Goal: Task Accomplishment & Management: Manage account settings

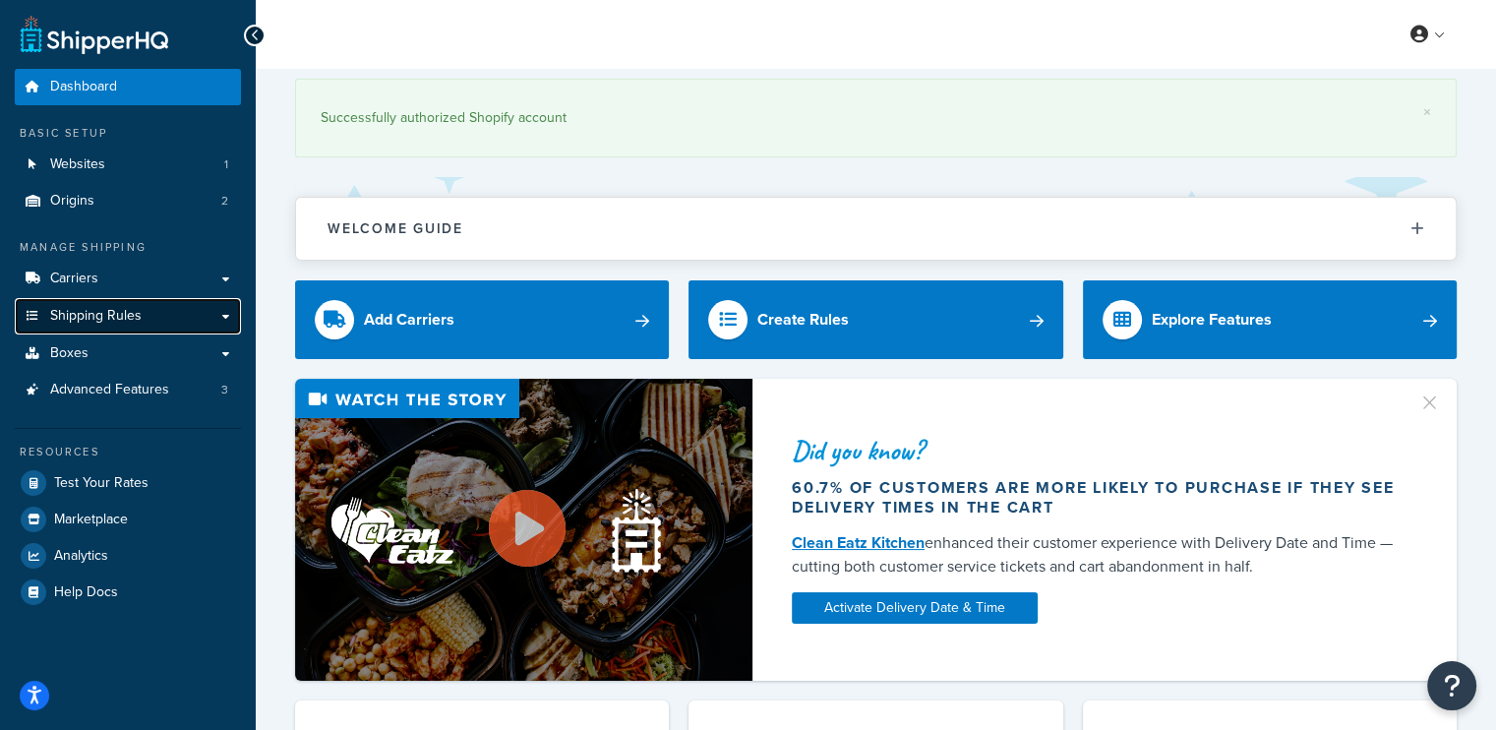
click at [130, 322] on span "Shipping Rules" at bounding box center [95, 316] width 91 height 17
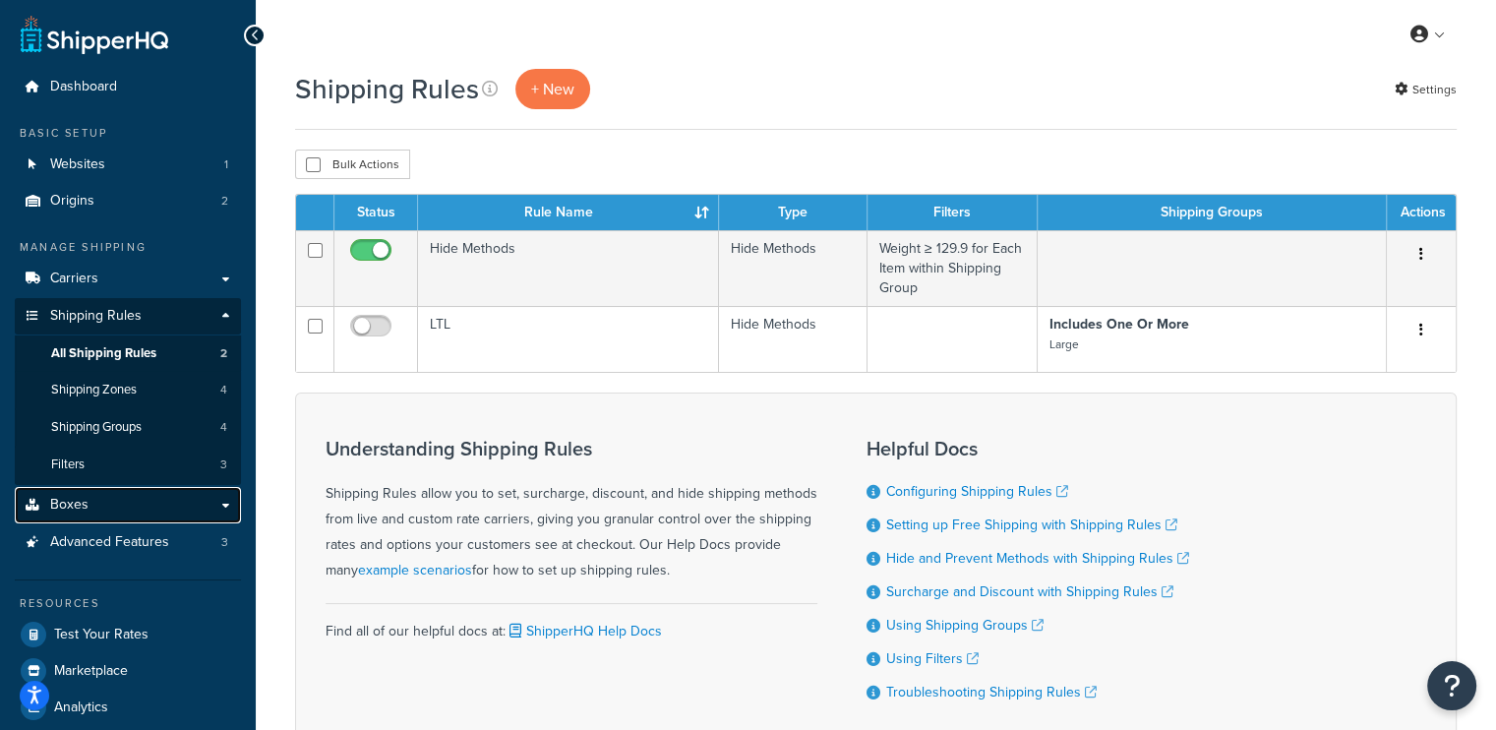
click at [112, 502] on link "Boxes" at bounding box center [128, 505] width 226 height 36
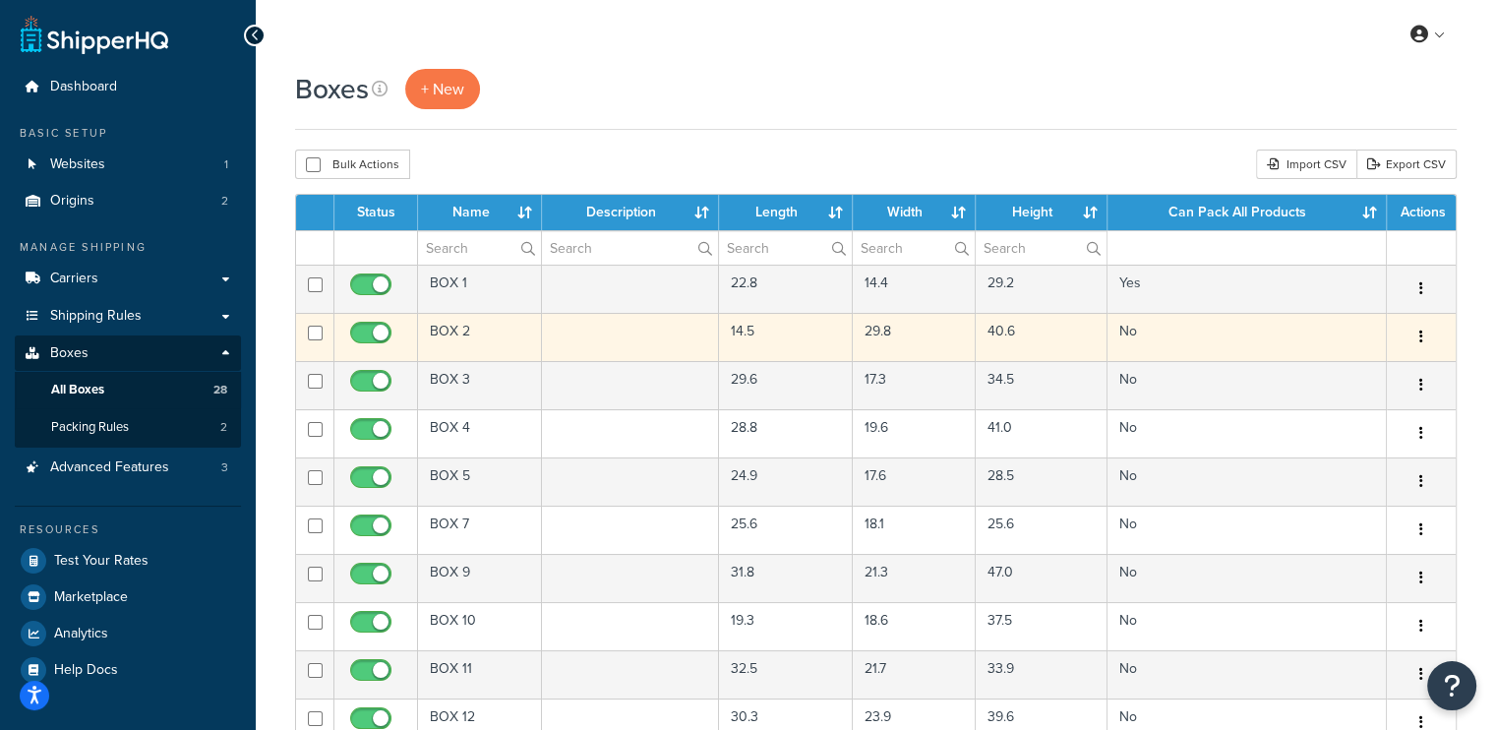
click at [460, 338] on td "BOX 2" at bounding box center [480, 337] width 124 height 48
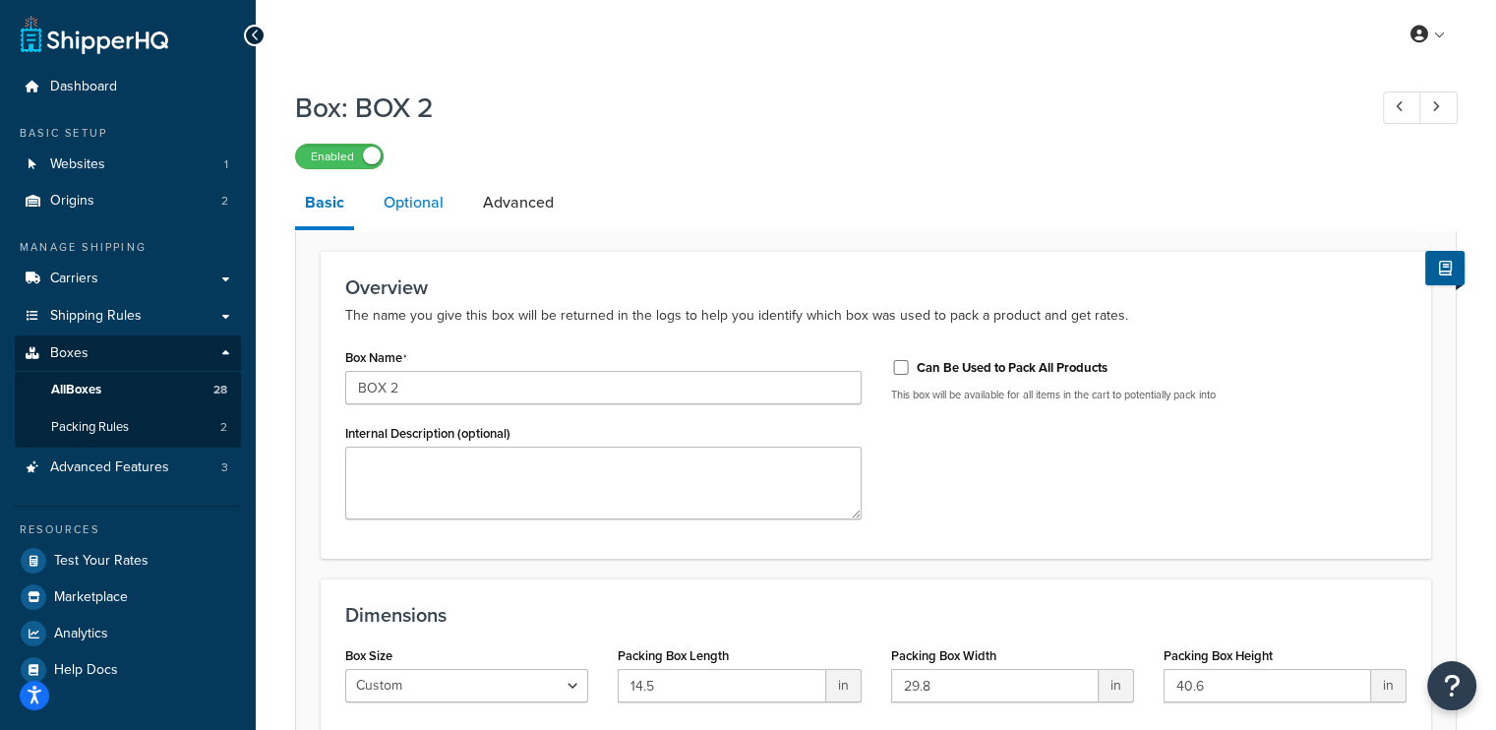
click at [403, 191] on link "Optional" at bounding box center [414, 202] width 80 height 47
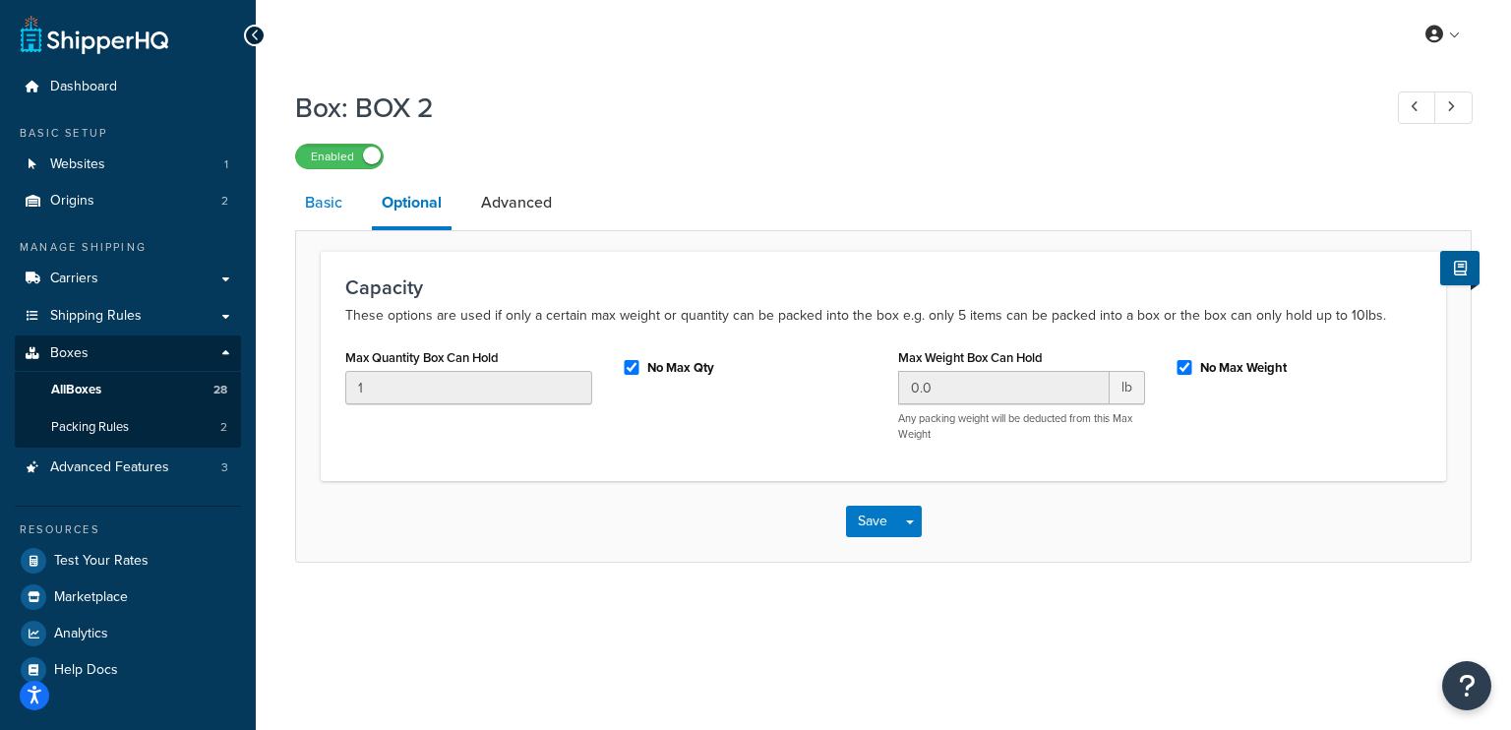
click at [324, 215] on link "Basic" at bounding box center [323, 202] width 57 height 47
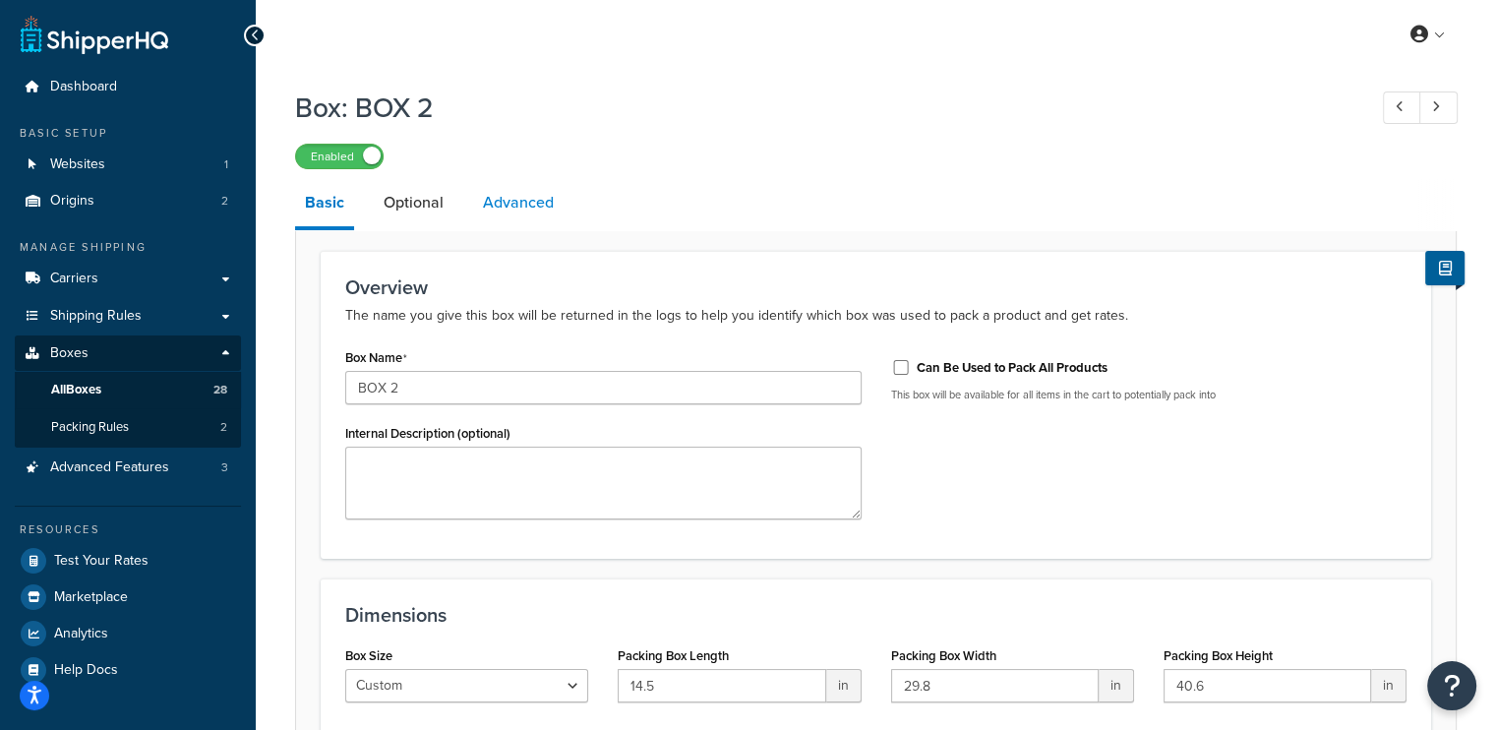
click at [515, 211] on link "Advanced" at bounding box center [518, 202] width 91 height 47
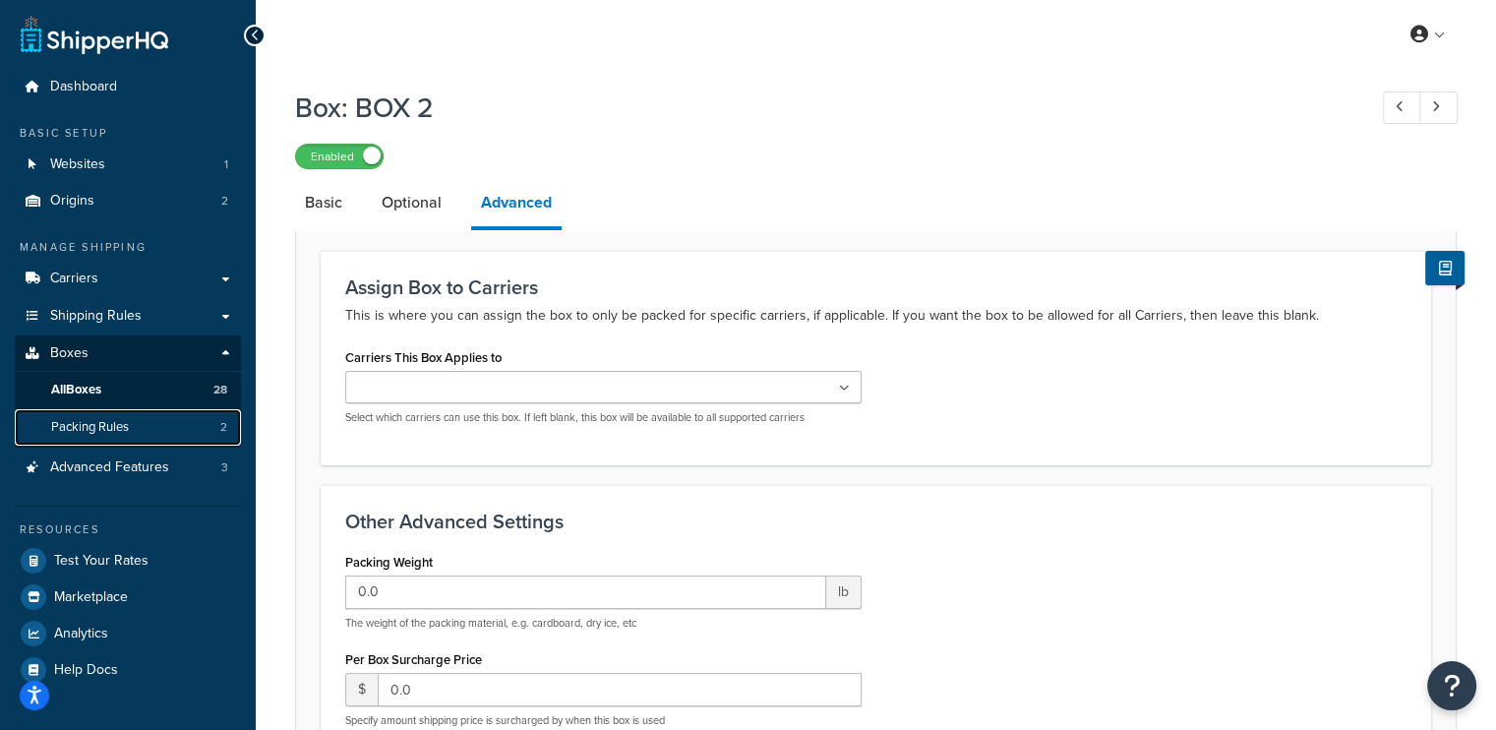
click at [110, 424] on span "Packing Rules" at bounding box center [90, 427] width 78 height 17
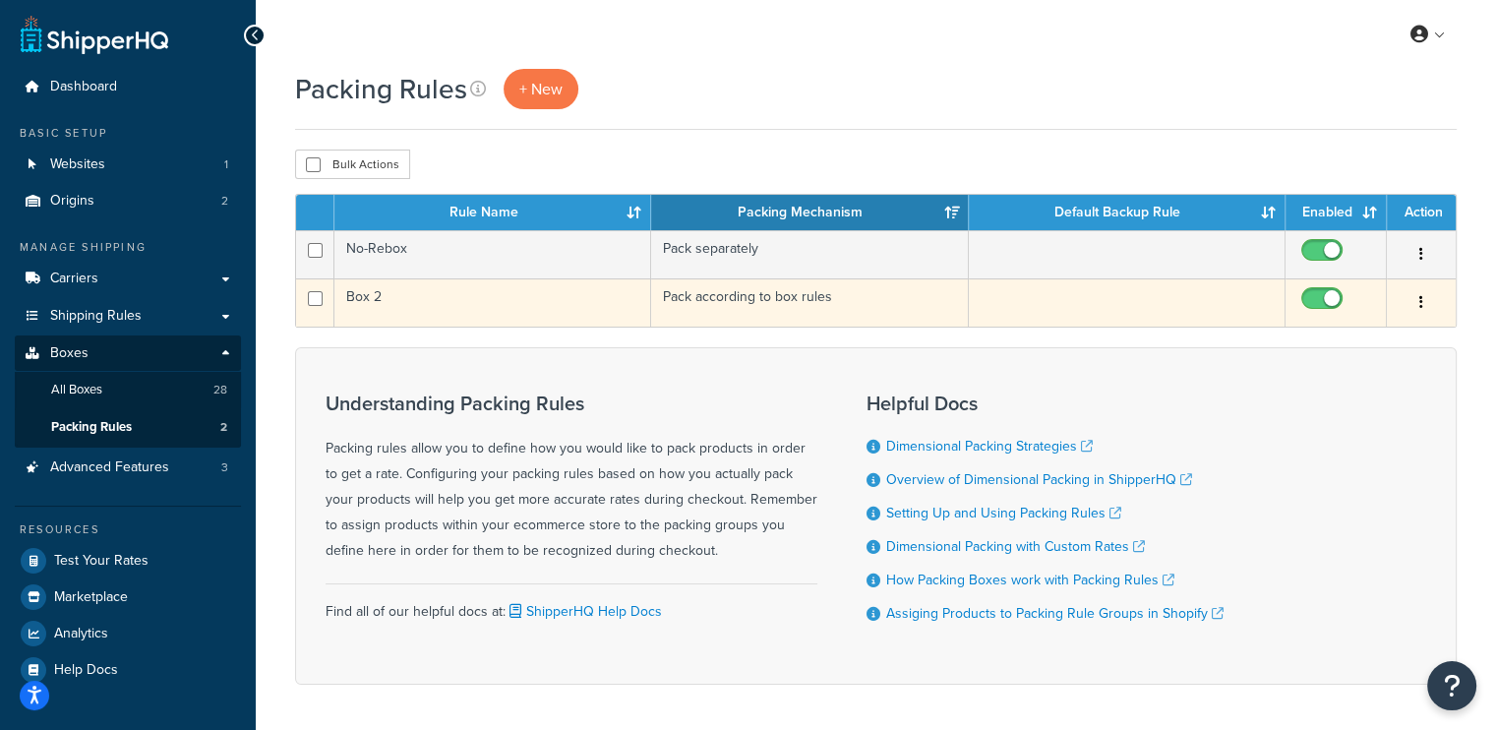
click at [839, 302] on td "Pack according to box rules" at bounding box center [809, 302] width 317 height 48
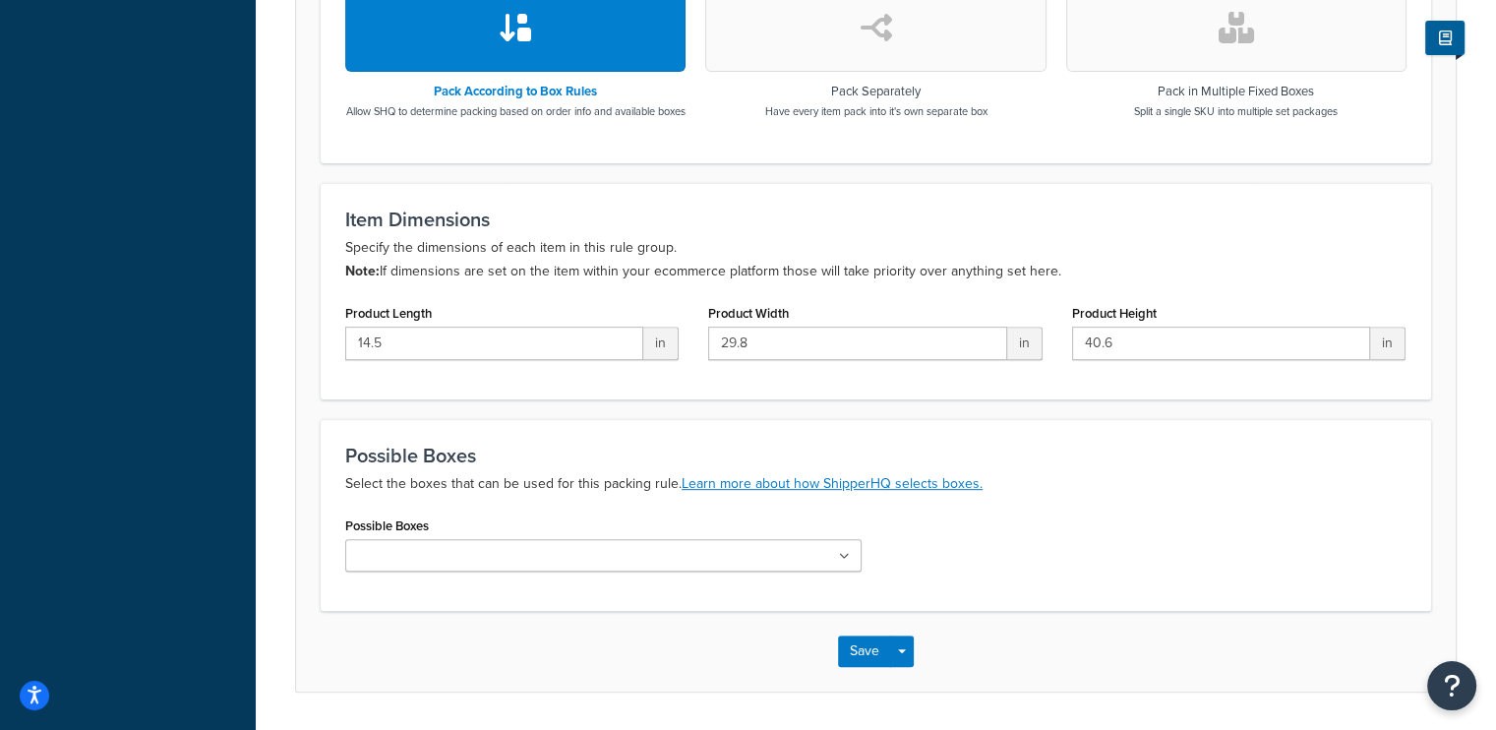
scroll to position [781, 0]
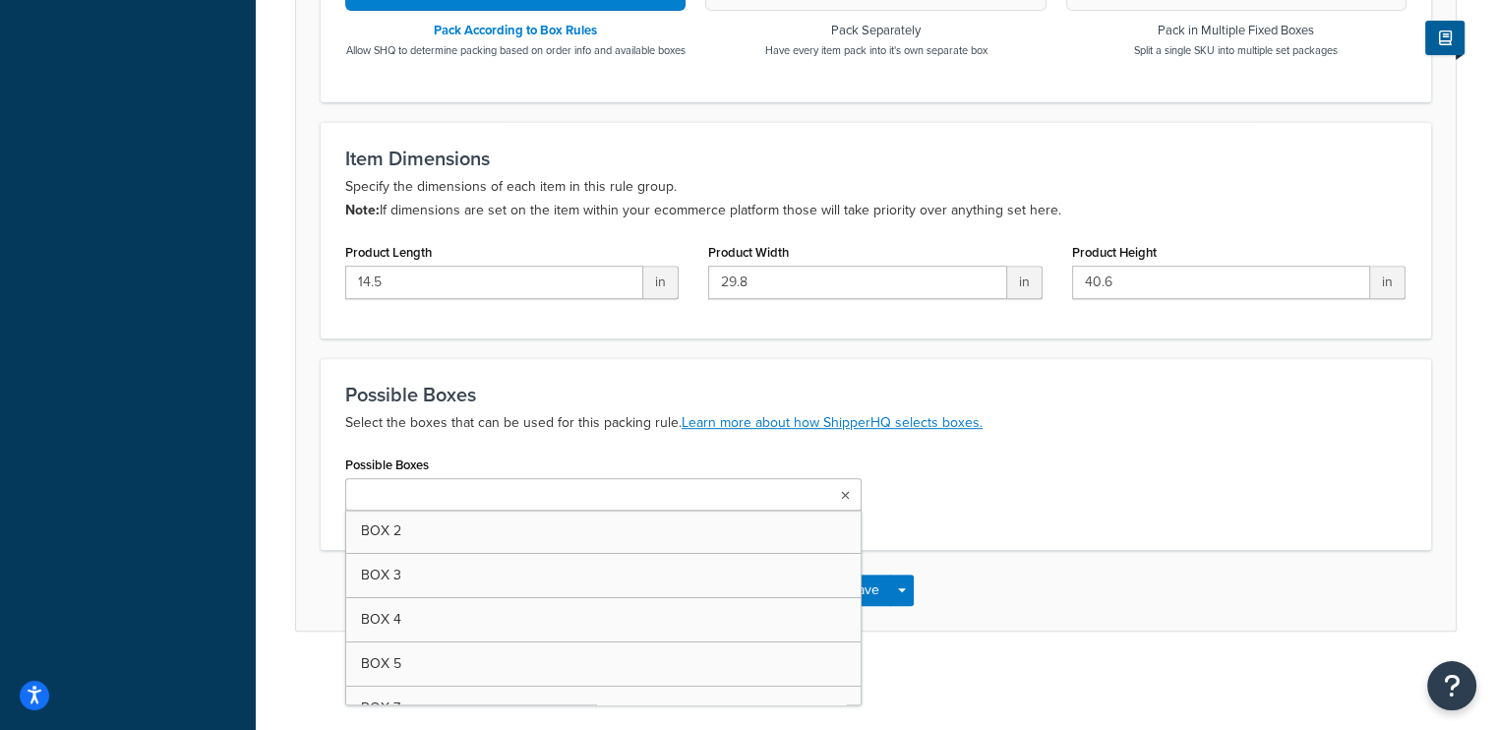
click at [808, 480] on ul at bounding box center [603, 494] width 516 height 32
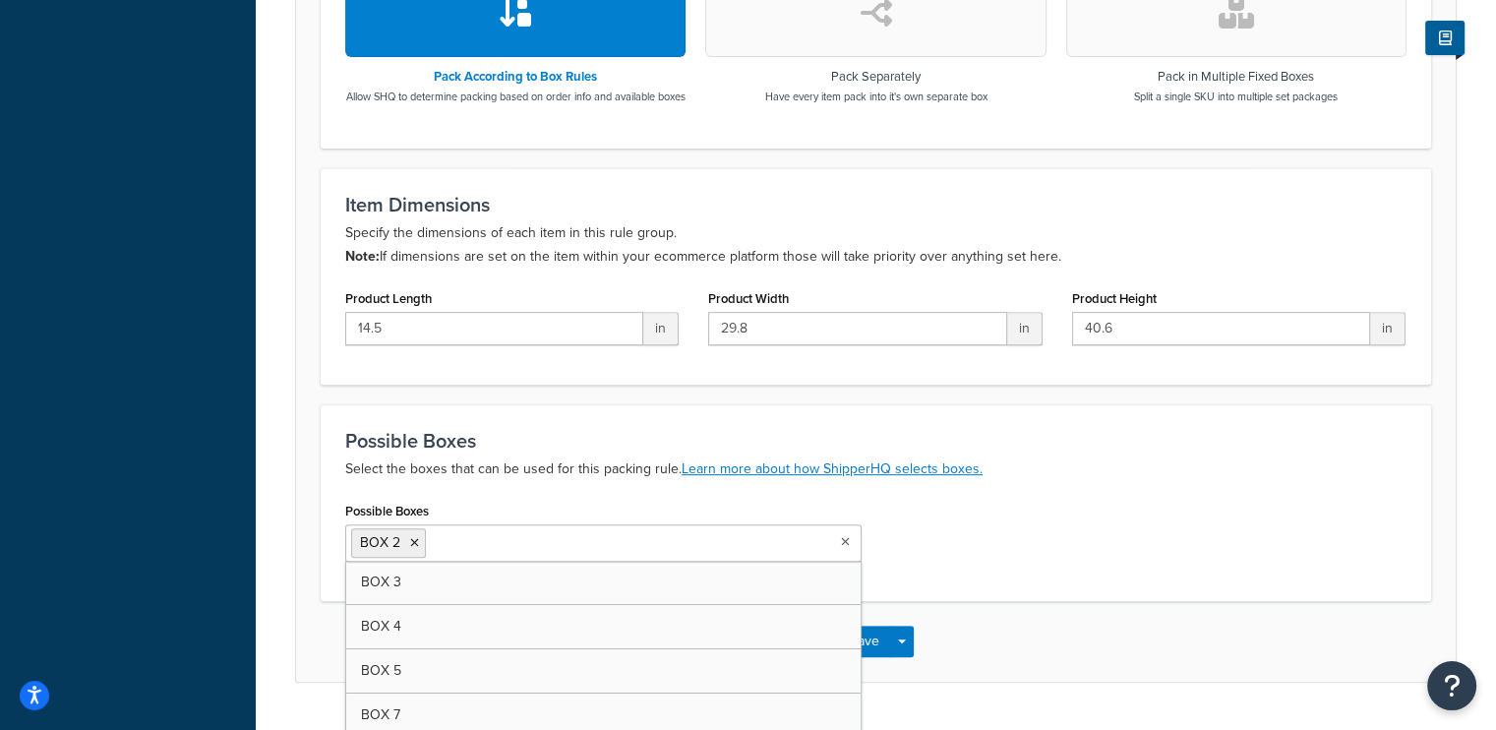
scroll to position [688, 0]
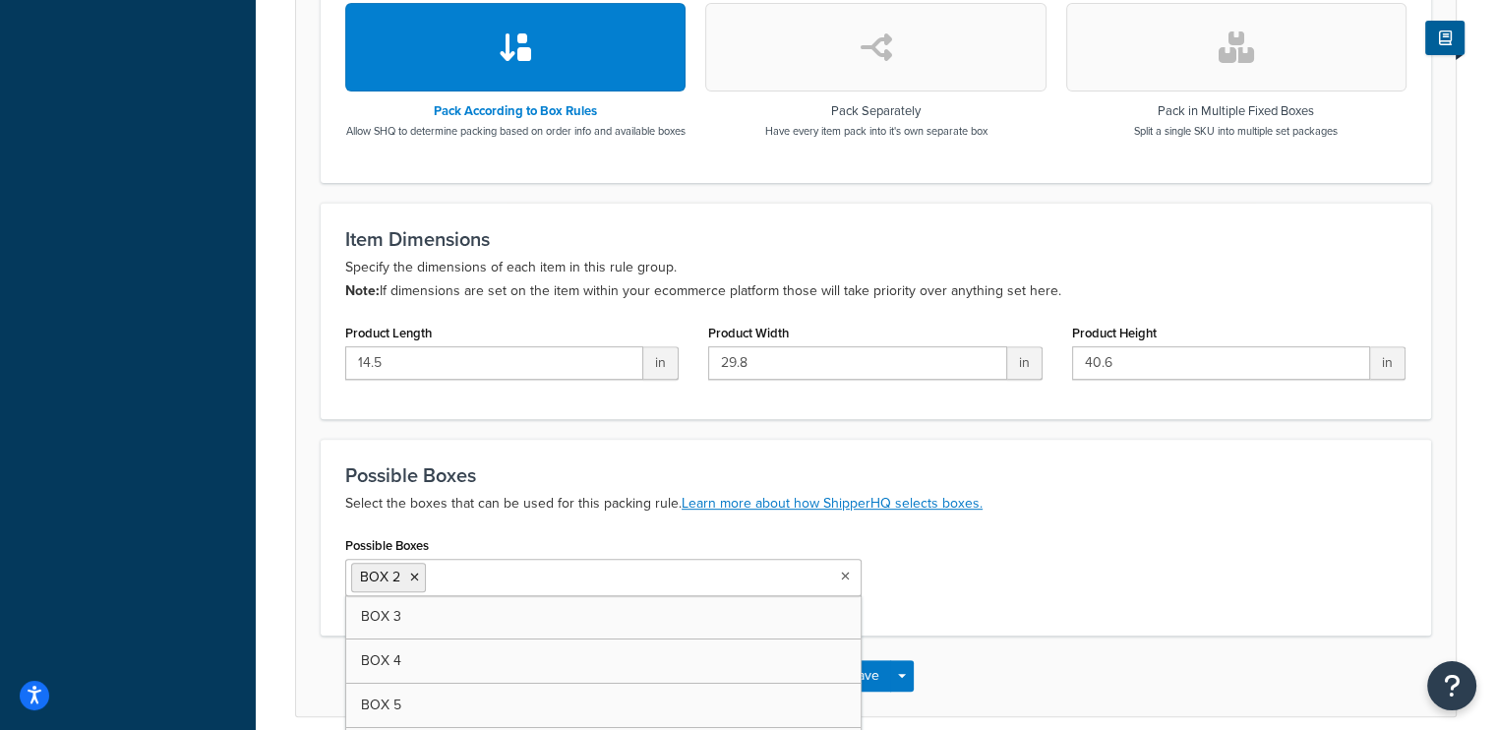
click at [844, 596] on ul "BOX 2" at bounding box center [603, 577] width 516 height 37
click at [842, 582] on icon at bounding box center [844, 577] width 11 height 12
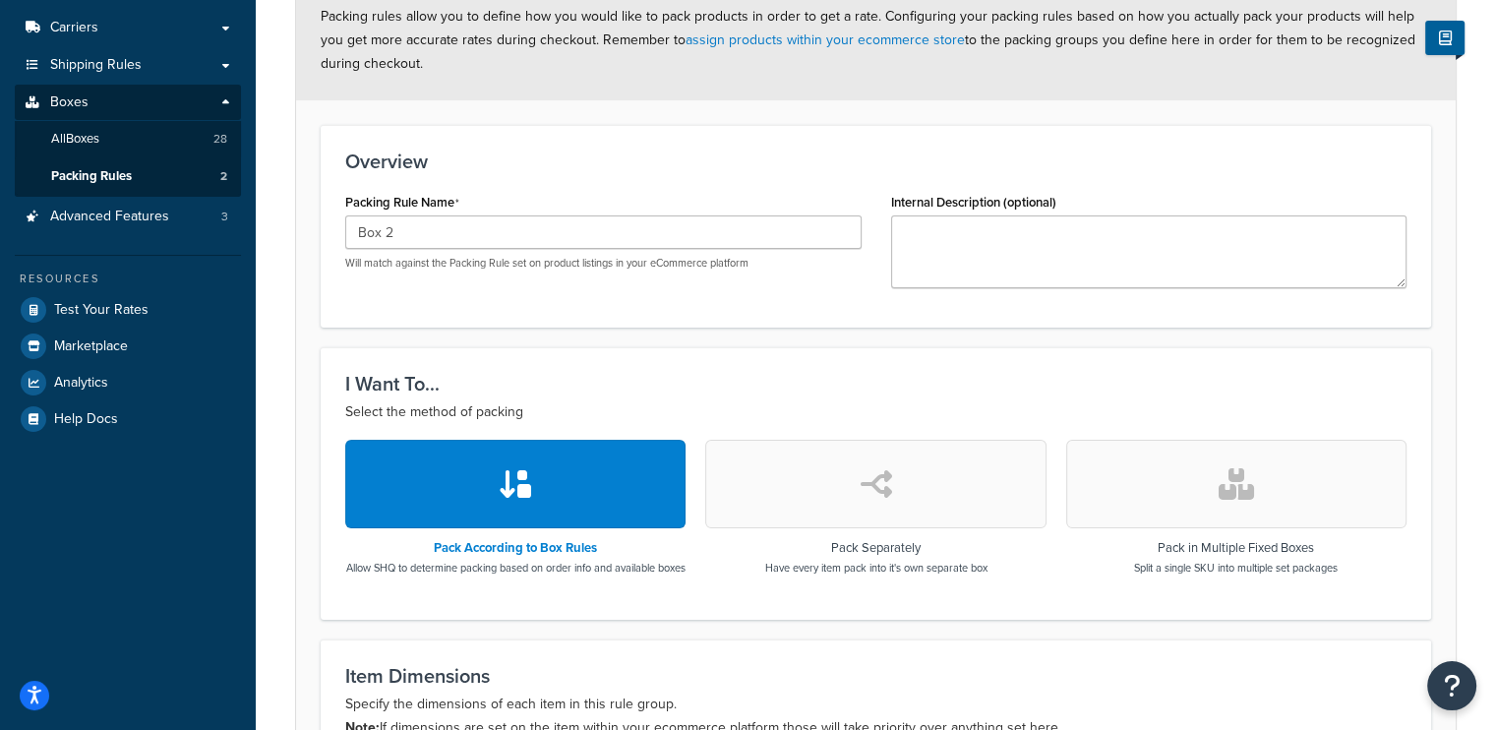
scroll to position [0, 0]
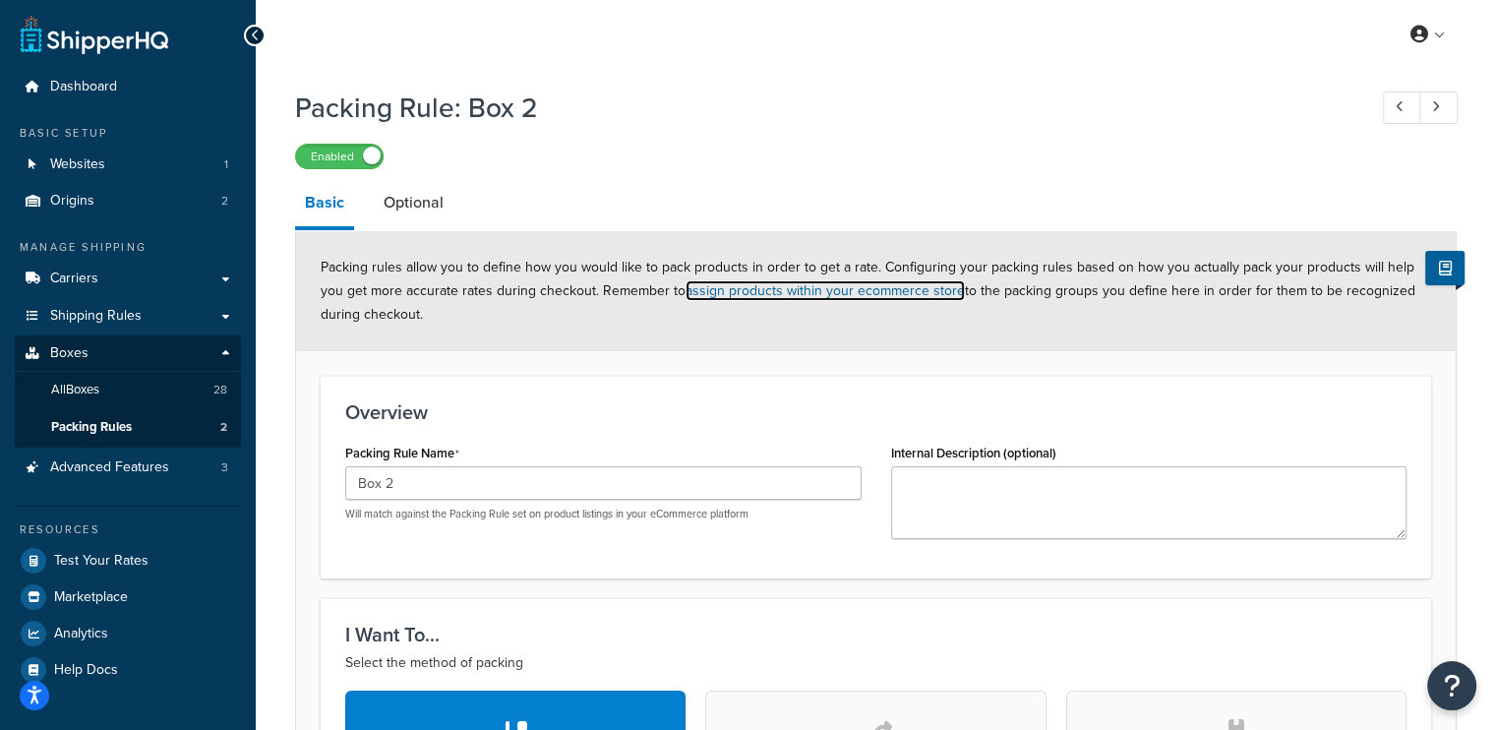
click at [818, 291] on link "assign products within your ecommerce store" at bounding box center [825, 290] width 279 height 21
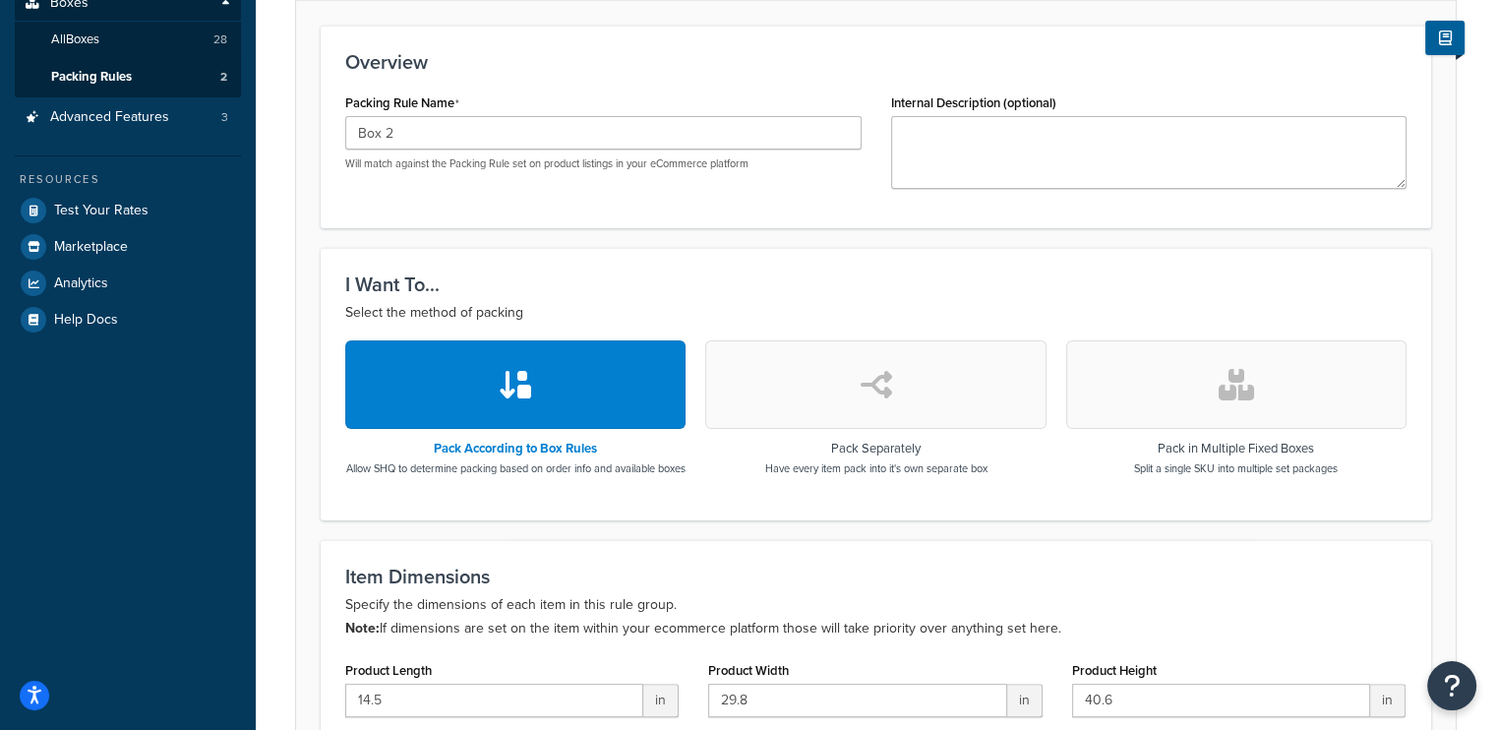
scroll to position [97, 0]
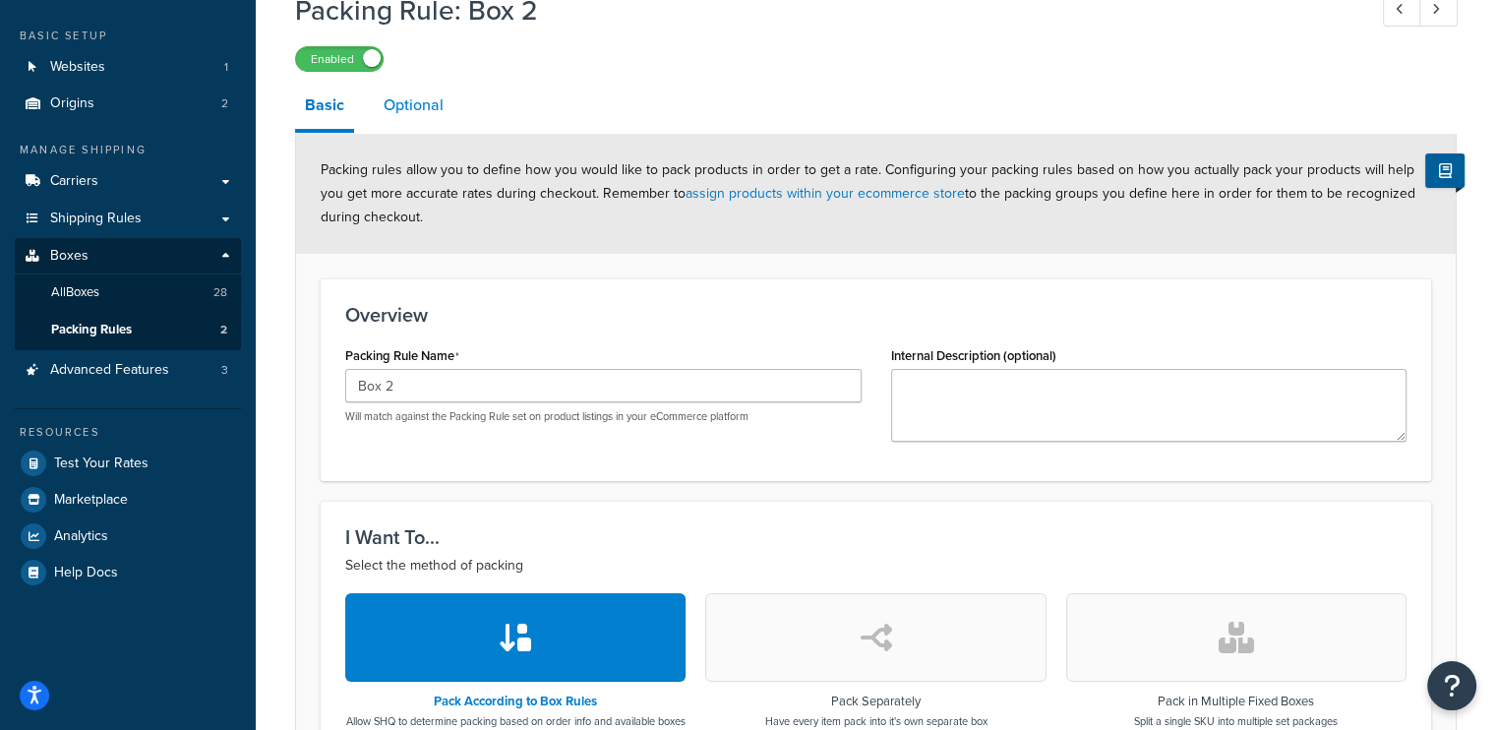
click at [433, 110] on link "Optional" at bounding box center [414, 105] width 80 height 47
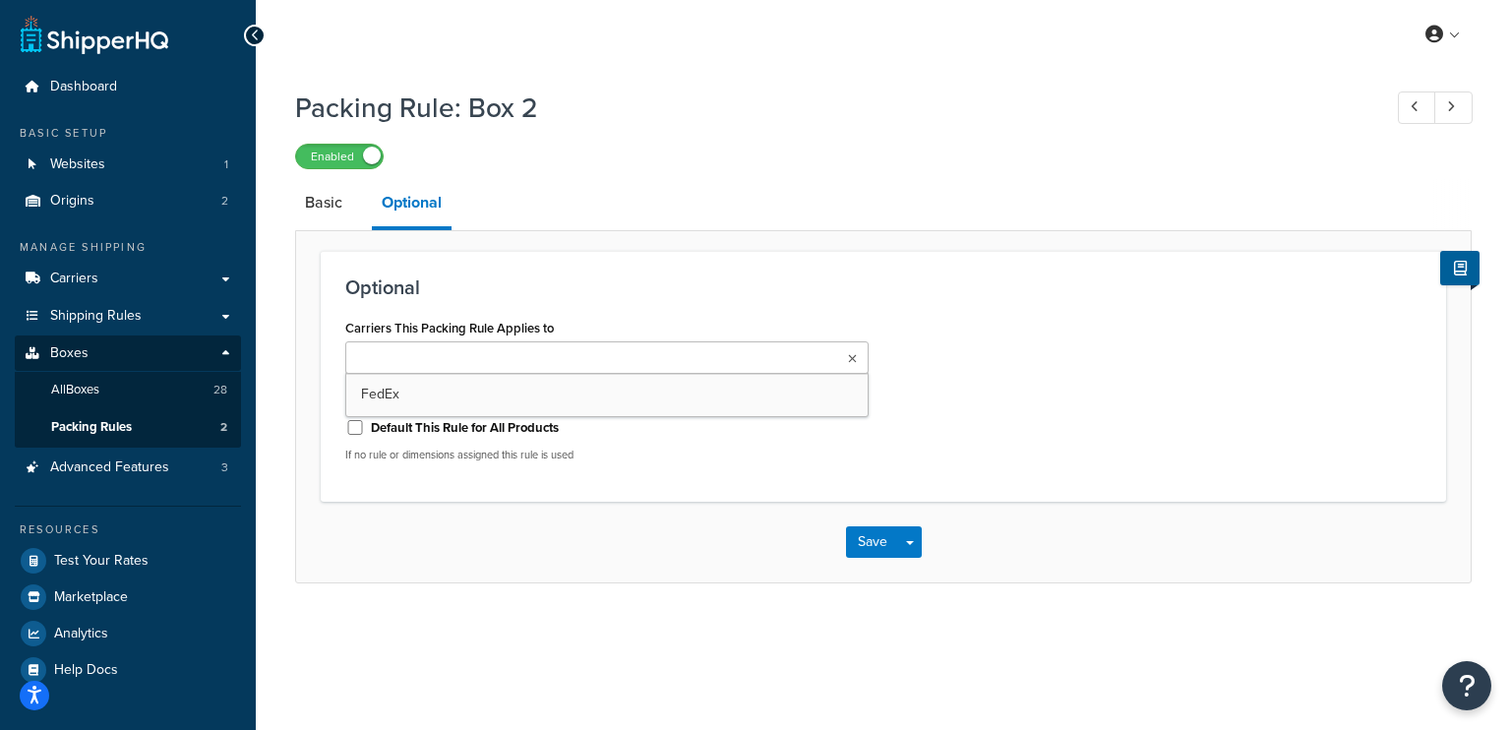
click at [511, 361] on ul at bounding box center [606, 357] width 523 height 32
click at [332, 204] on link "Basic" at bounding box center [323, 202] width 57 height 47
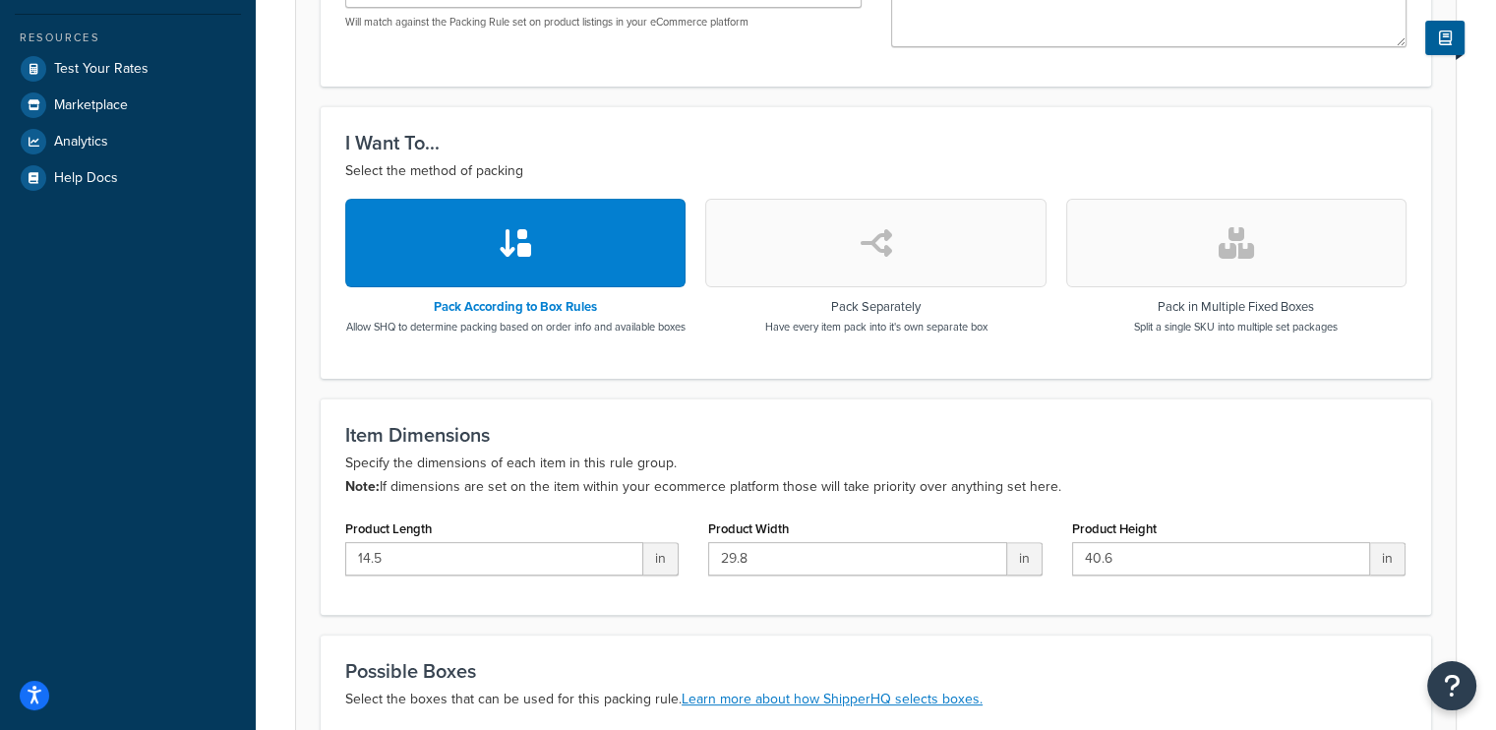
scroll to position [786, 0]
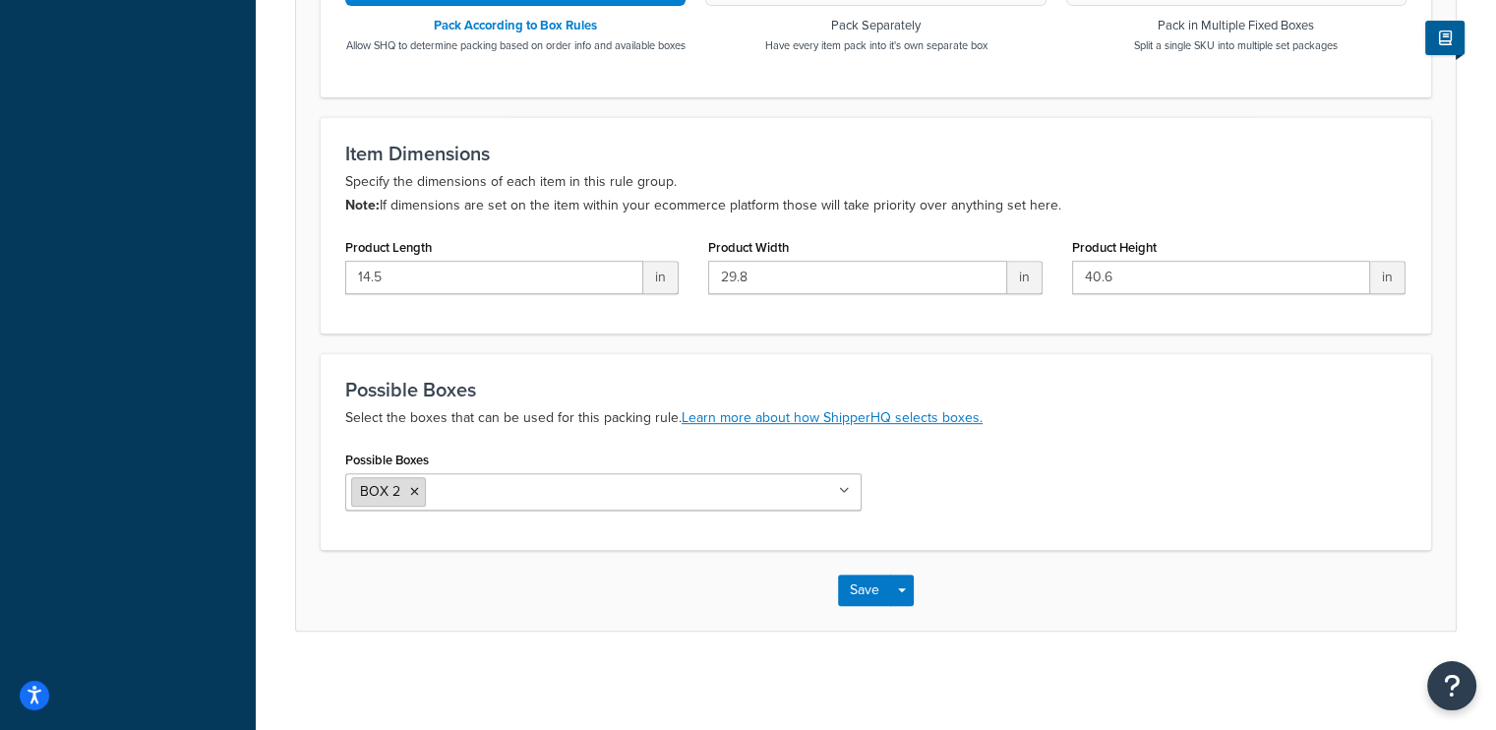
click at [410, 491] on icon at bounding box center [414, 492] width 9 height 12
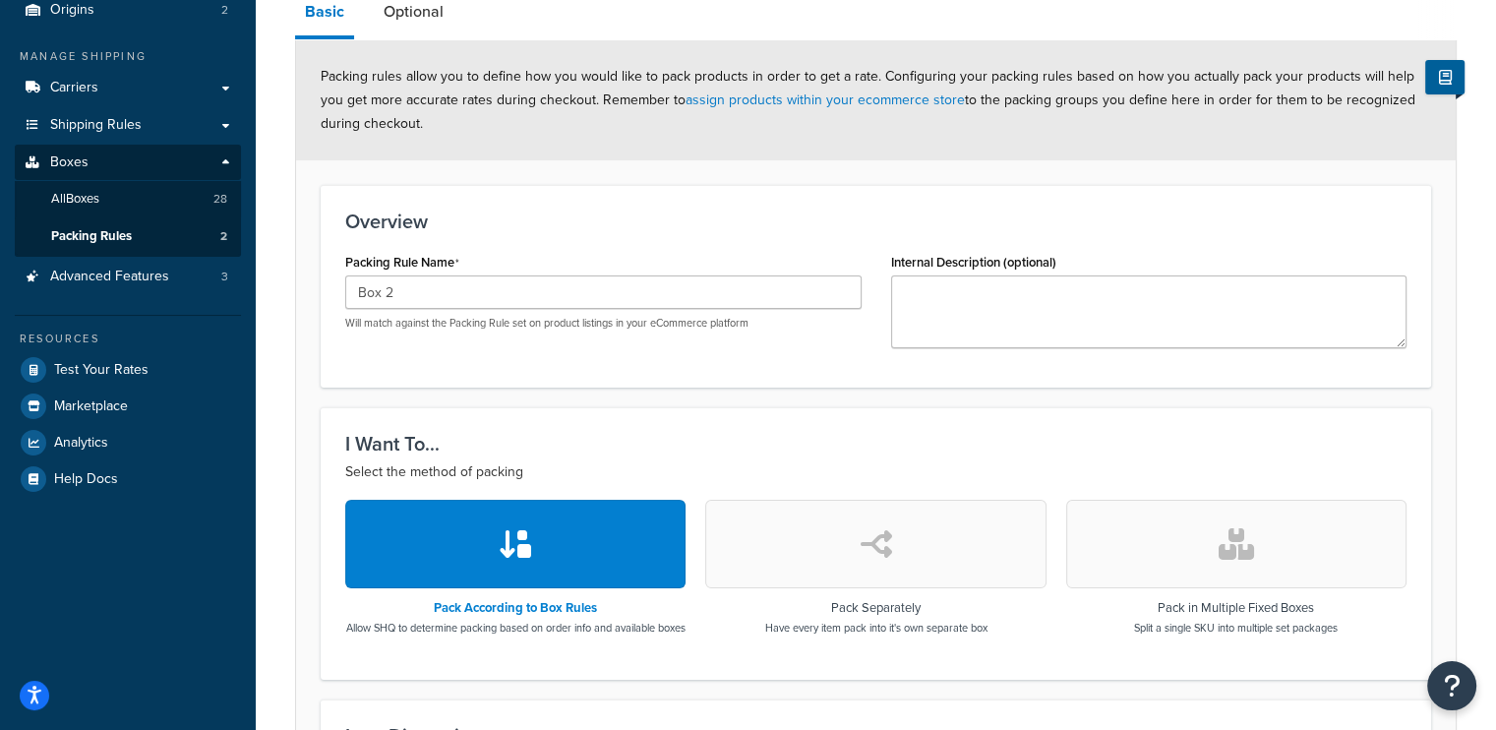
scroll to position [781, 0]
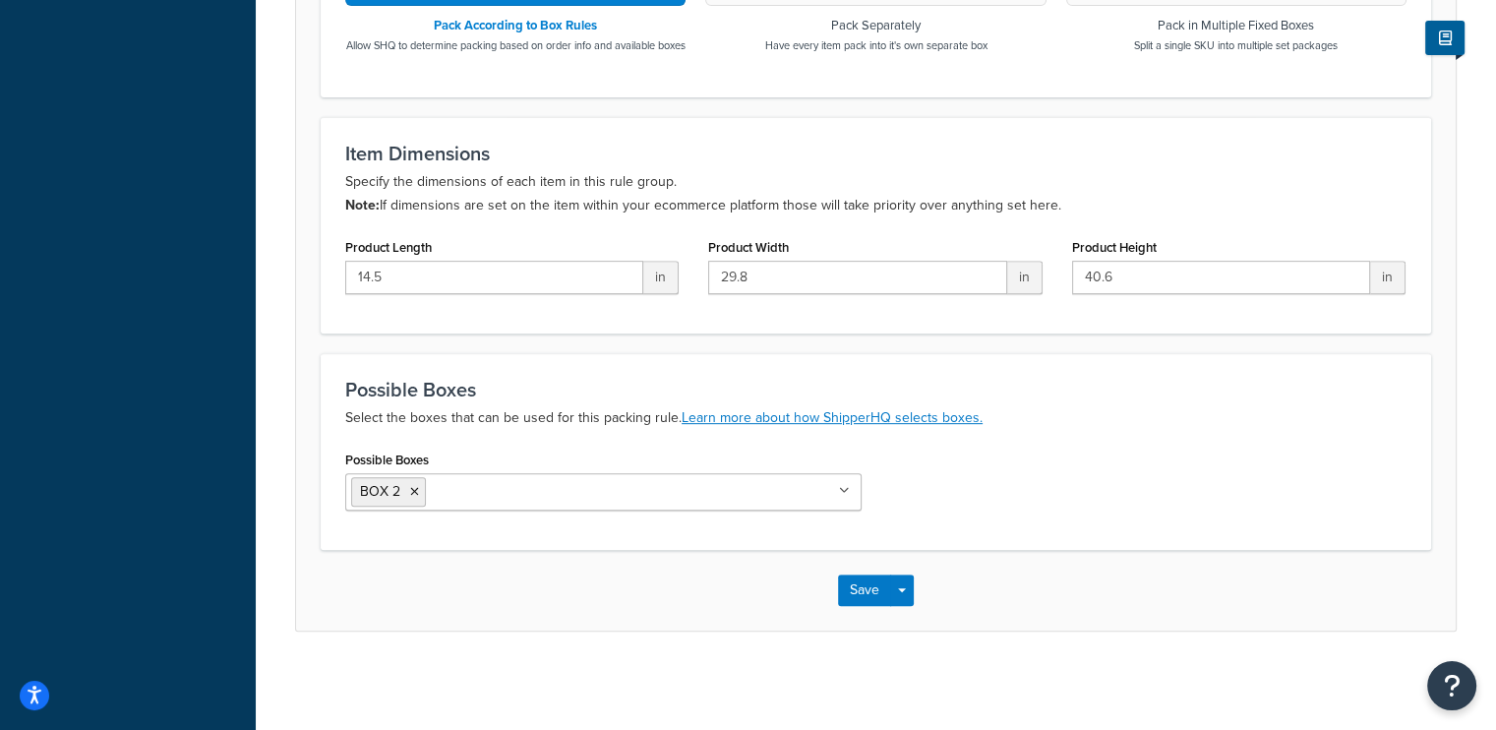
click at [1056, 581] on div "Save Save Dropdown Save and Edit Save and Duplicate Save and Create New" at bounding box center [876, 590] width 1160 height 81
click at [861, 594] on button "Save" at bounding box center [864, 590] width 53 height 31
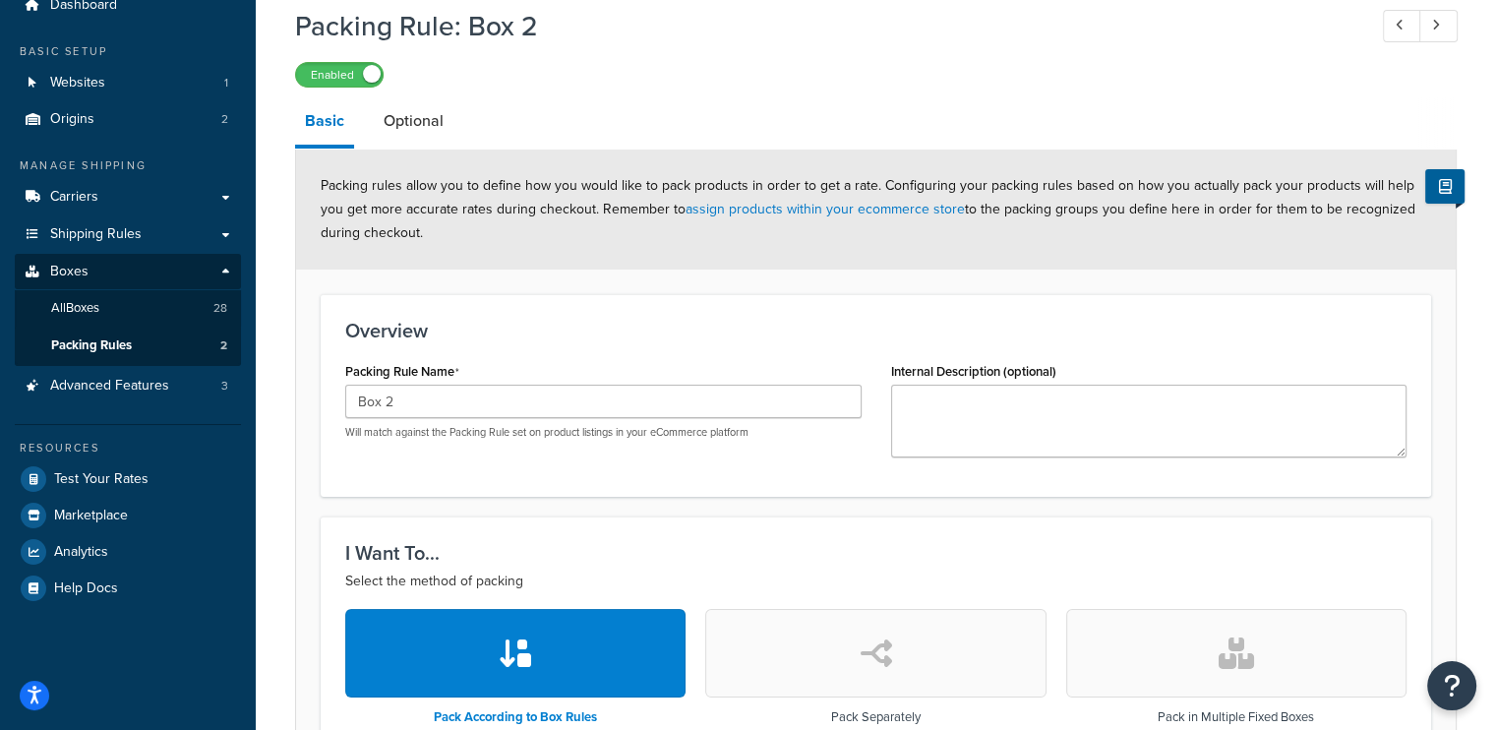
scroll to position [342, 0]
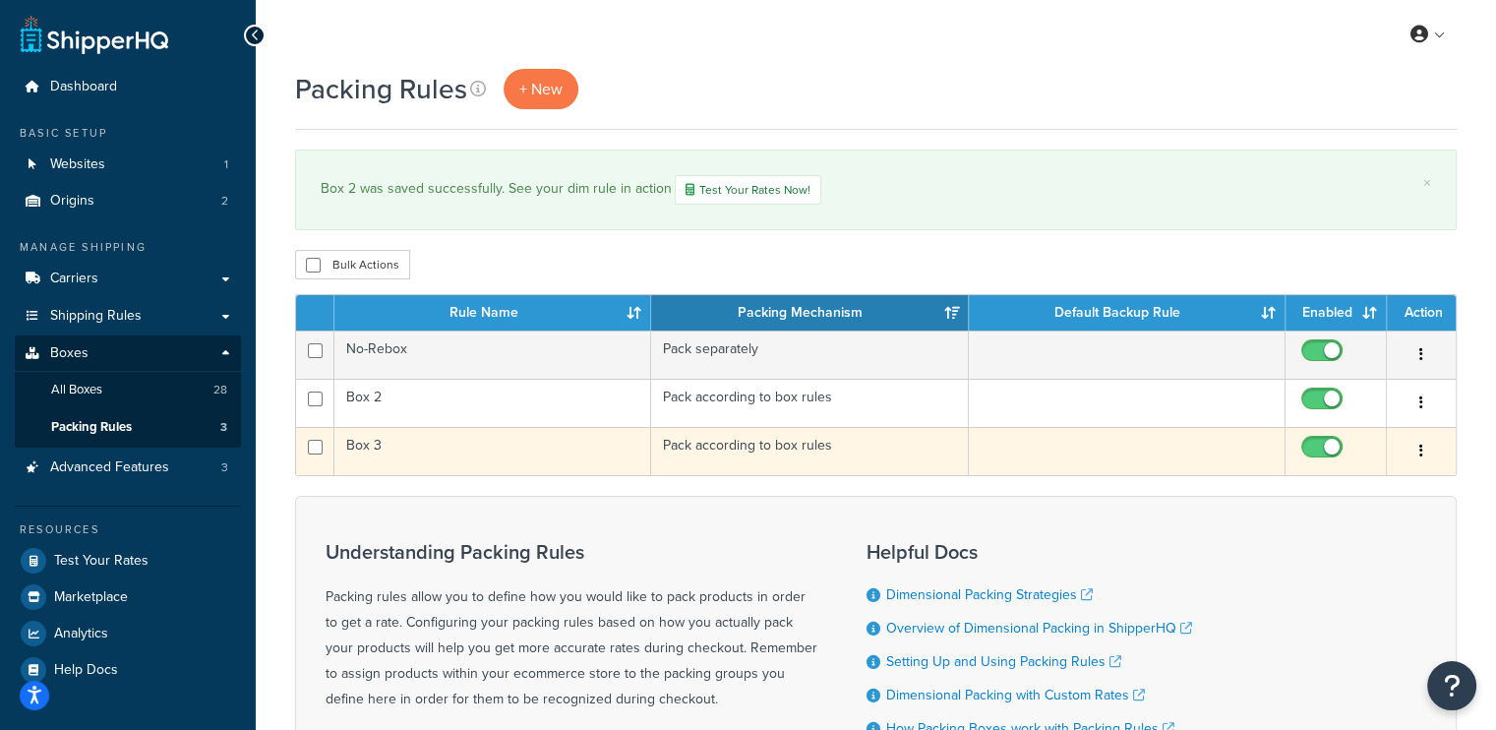
click at [378, 443] on td "Box 3" at bounding box center [492, 451] width 317 height 48
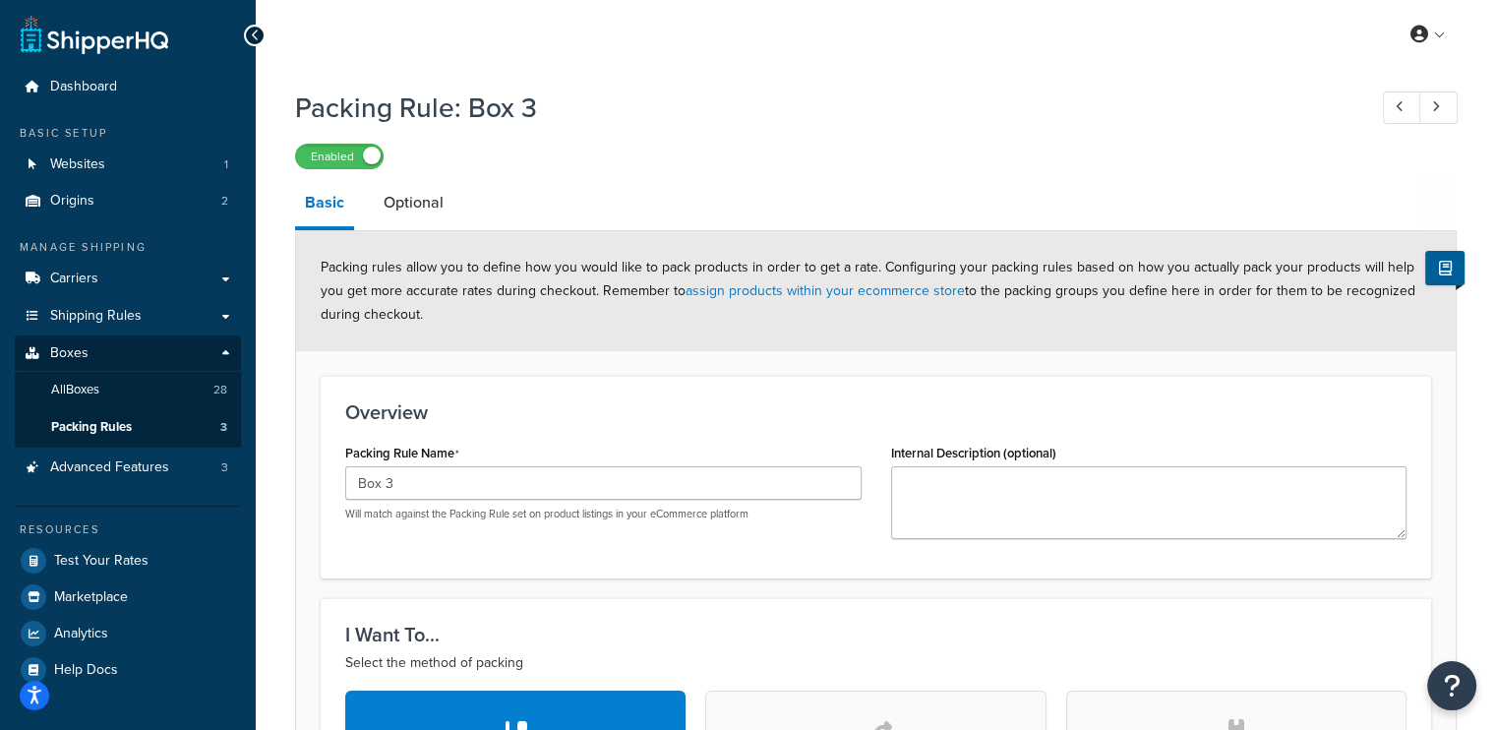
click at [333, 220] on link "Basic" at bounding box center [324, 204] width 59 height 51
click at [141, 422] on link "Packing Rules 3" at bounding box center [128, 427] width 226 height 36
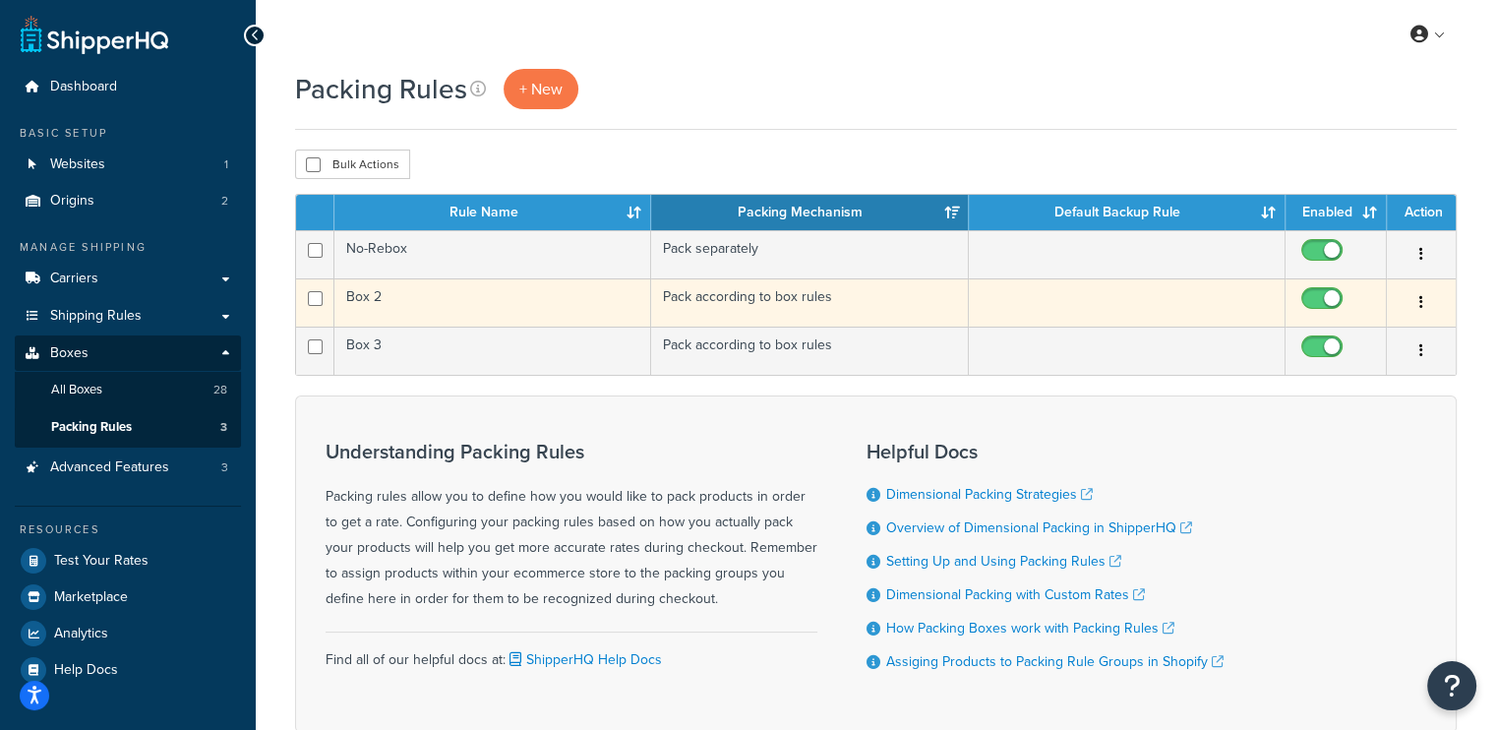
click at [1418, 299] on button "button" at bounding box center [1422, 302] width 28 height 31
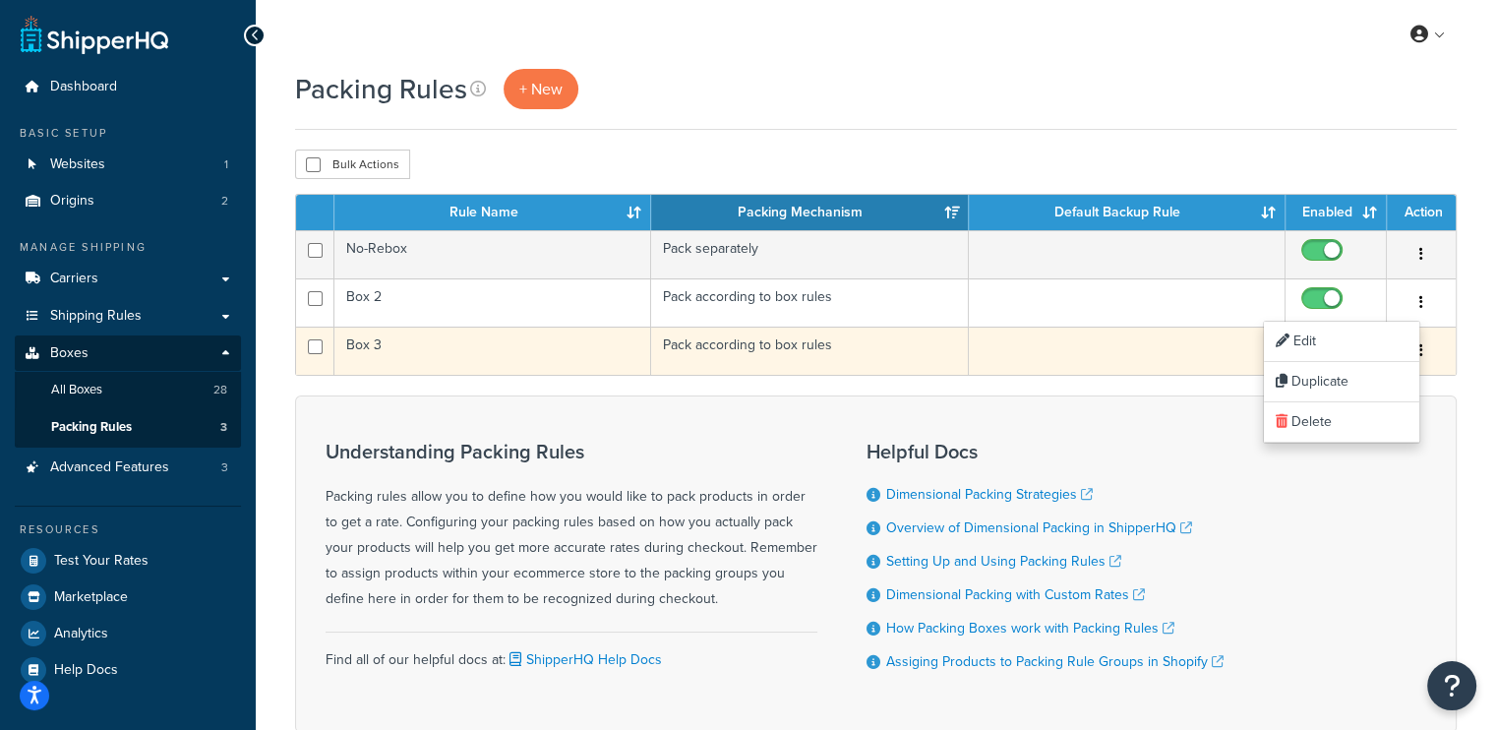
click at [1319, 345] on input "checkbox" at bounding box center [1325, 351] width 54 height 25
checkbox input "false"
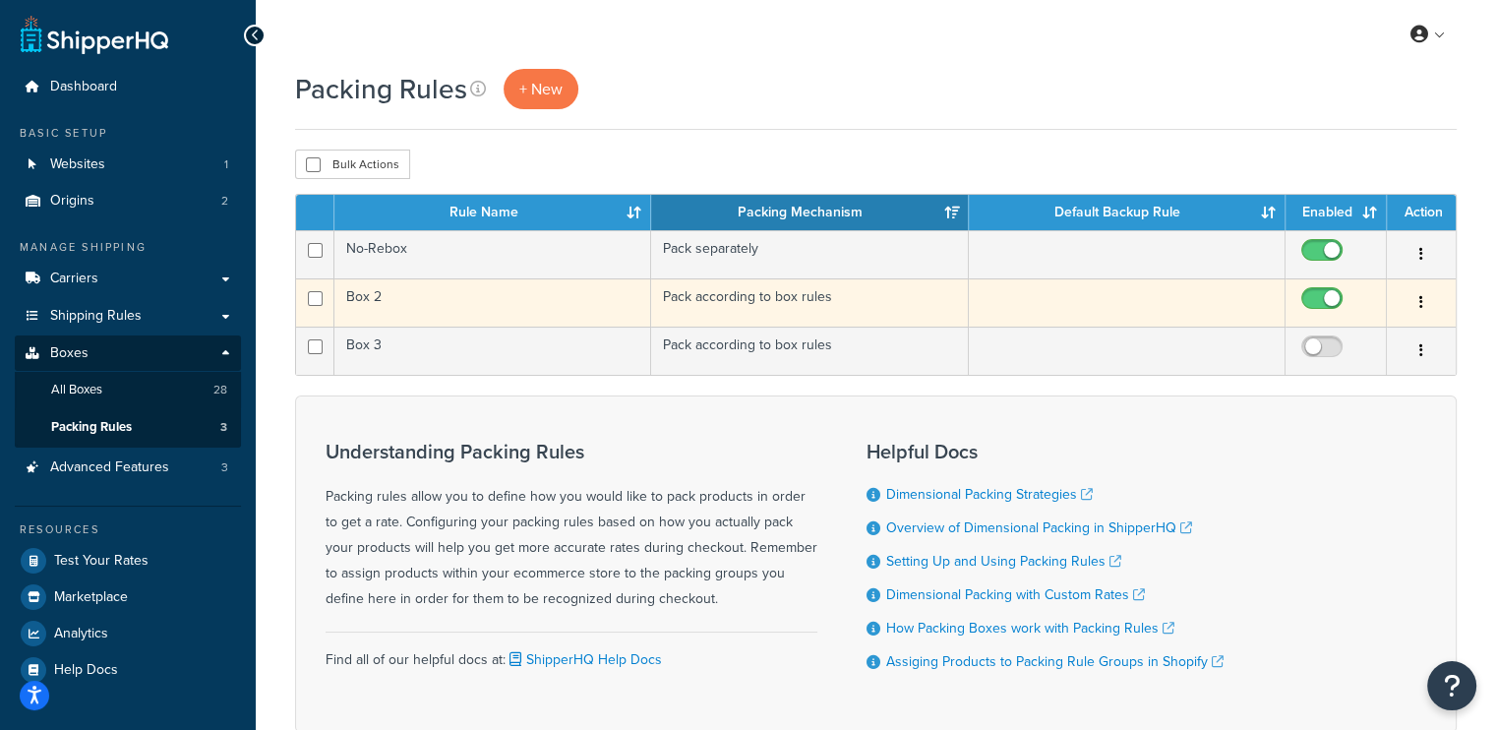
click at [571, 299] on td "Box 2" at bounding box center [492, 302] width 317 height 48
